Goal: Task Accomplishment & Management: Complete application form

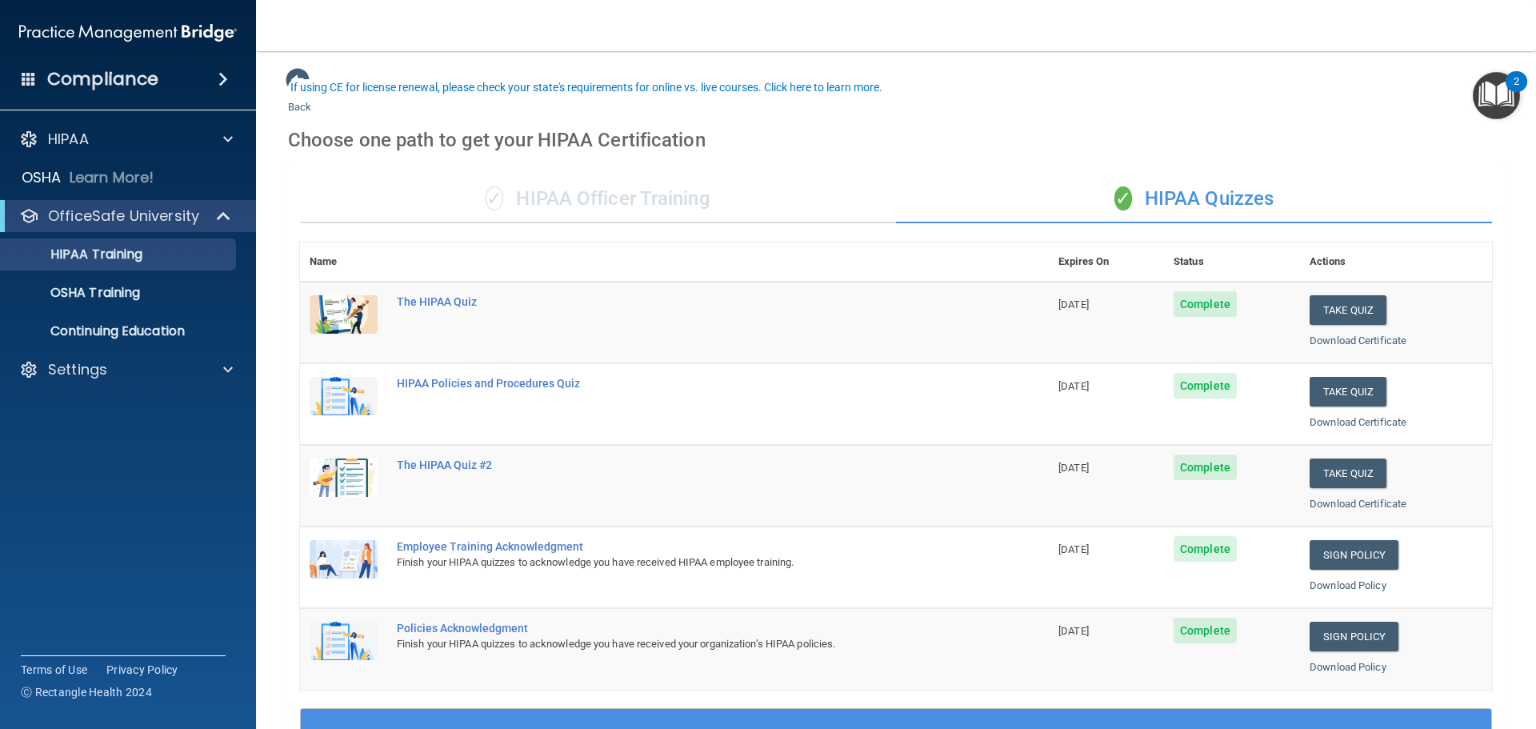
scroll to position [76, 0]
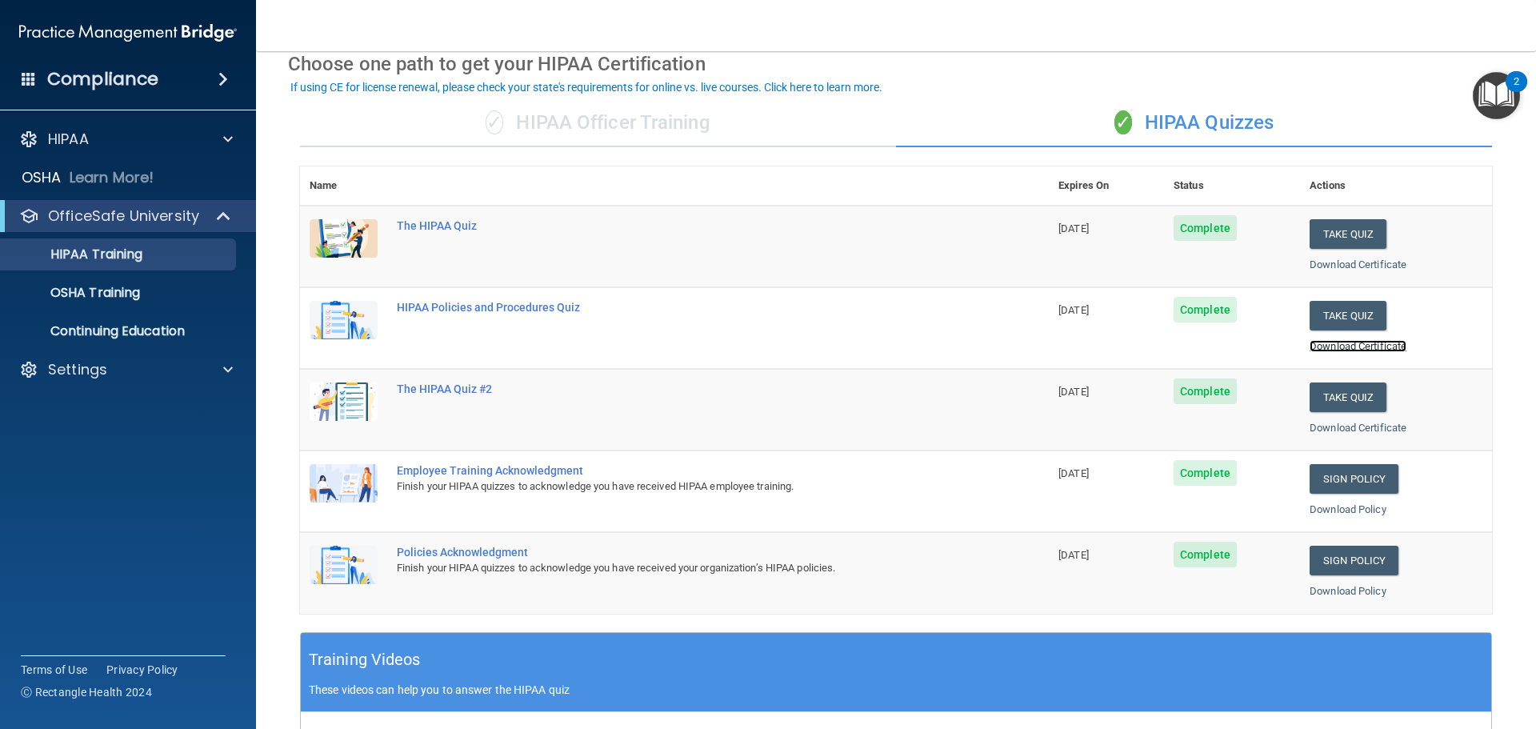
click at [1377, 348] on link "Download Certificate" at bounding box center [1358, 346] width 97 height 12
click at [1335, 431] on link "Download Certificate" at bounding box center [1358, 428] width 97 height 12
click at [1335, 564] on link "Sign Policy" at bounding box center [1354, 561] width 89 height 30
click at [1346, 590] on link "Download Policy" at bounding box center [1348, 591] width 77 height 12
click at [1343, 507] on link "Download Policy" at bounding box center [1348, 509] width 77 height 12
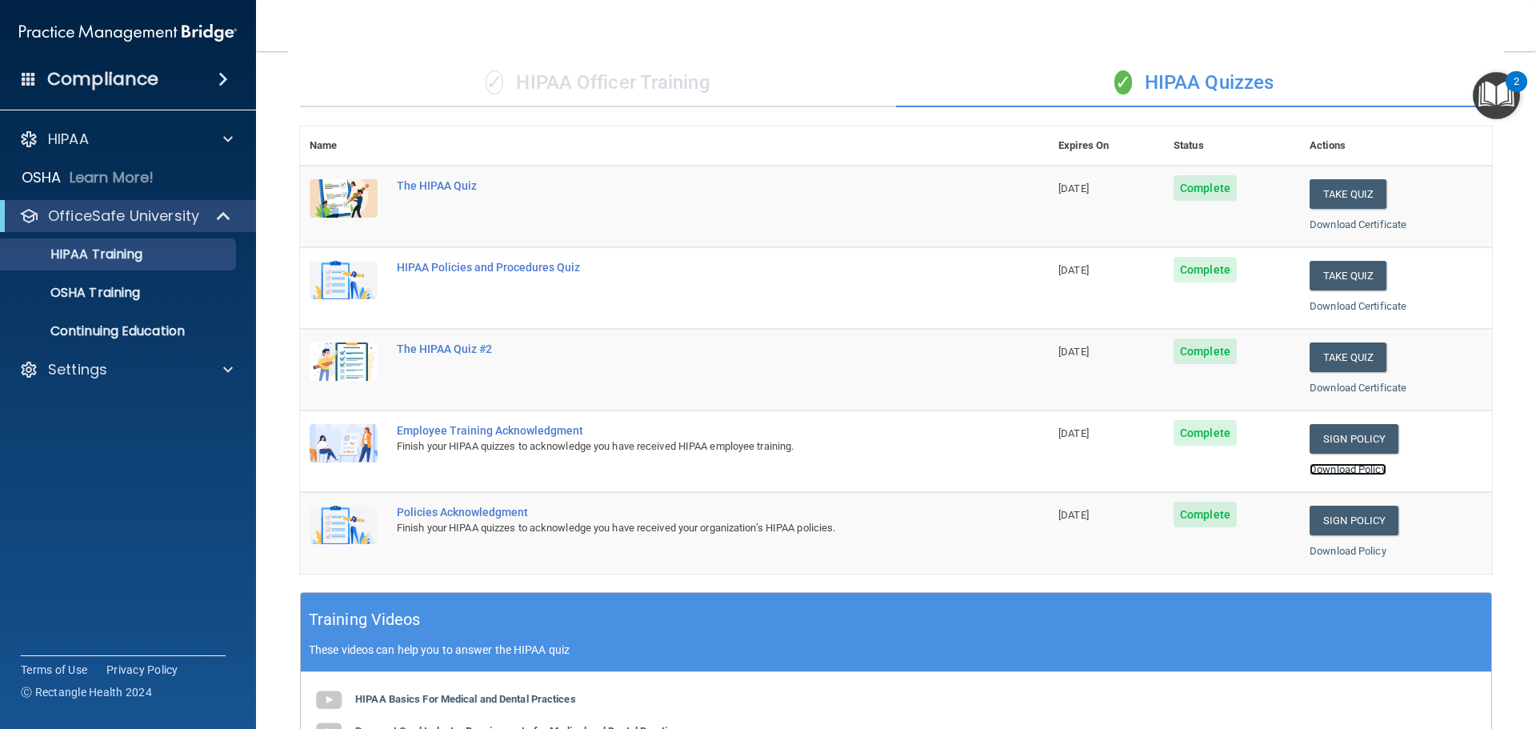
scroll to position [0, 0]
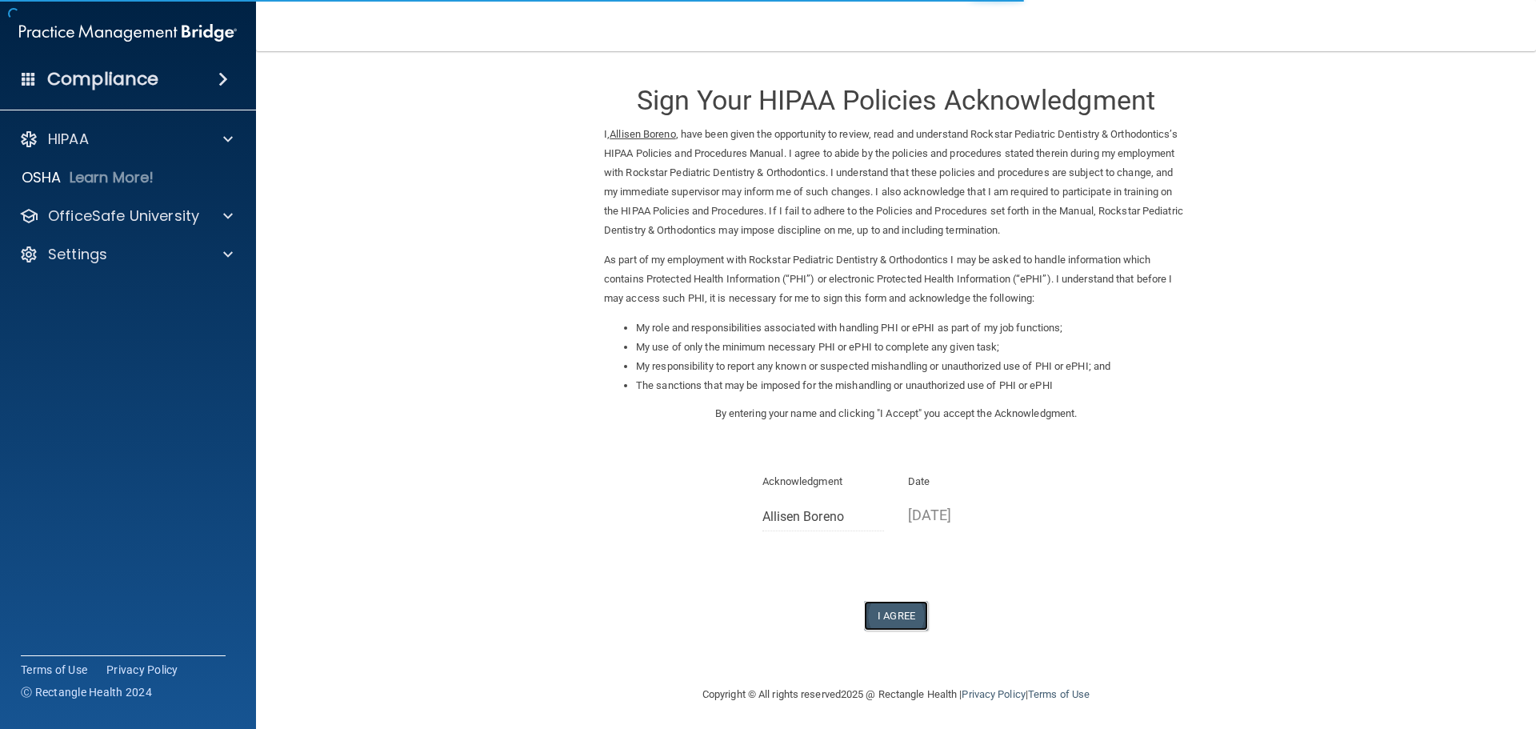
click at [890, 613] on button "I Agree" at bounding box center [896, 616] width 64 height 30
